Goal: Information Seeking & Learning: Learn about a topic

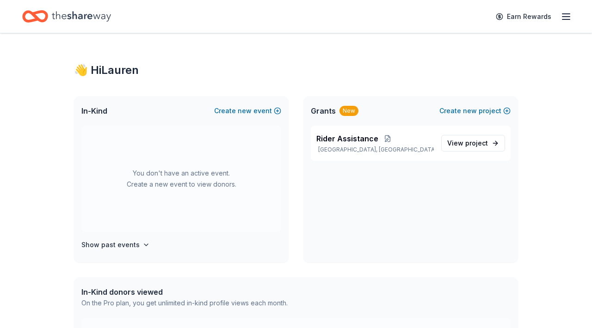
click at [101, 16] on icon "Home" at bounding box center [81, 16] width 59 height 19
click at [569, 19] on line "button" at bounding box center [566, 19] width 7 height 0
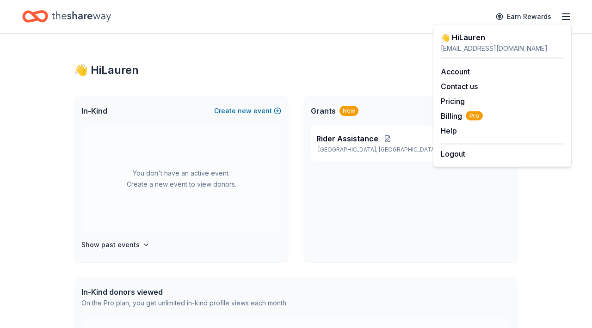
click at [362, 27] on div "Earn Rewards" at bounding box center [296, 17] width 548 height 22
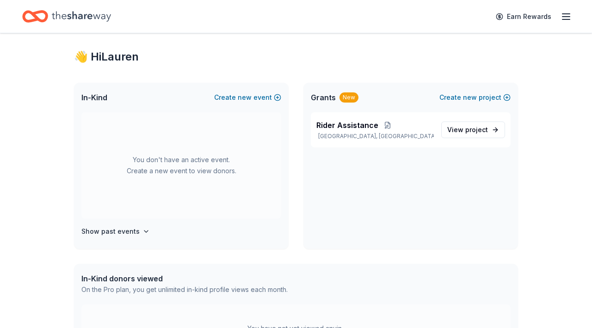
scroll to position [18, 0]
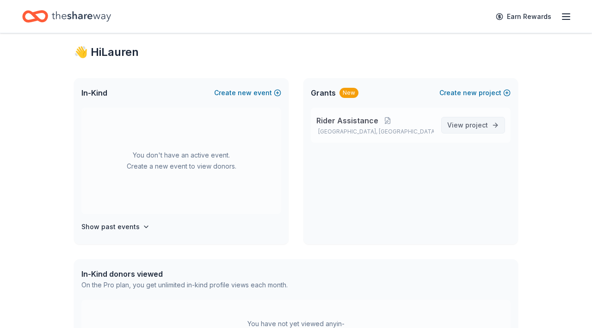
click at [471, 127] on span "project" at bounding box center [476, 125] width 23 height 8
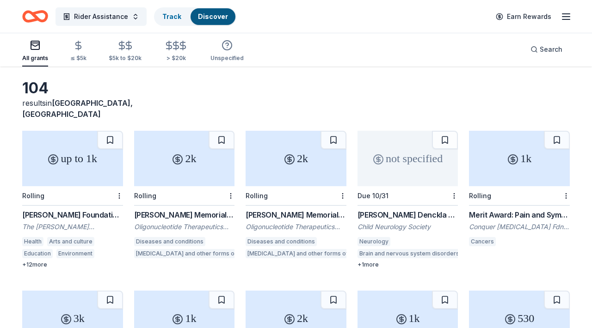
scroll to position [37, 0]
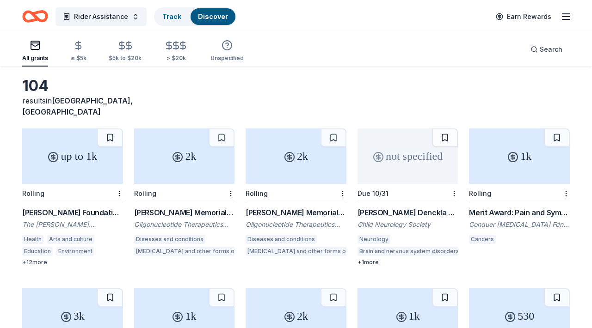
click at [76, 207] on div "[PERSON_NAME] Foundation Grant" at bounding box center [72, 212] width 101 height 11
